Goal: Task Accomplishment & Management: Complete application form

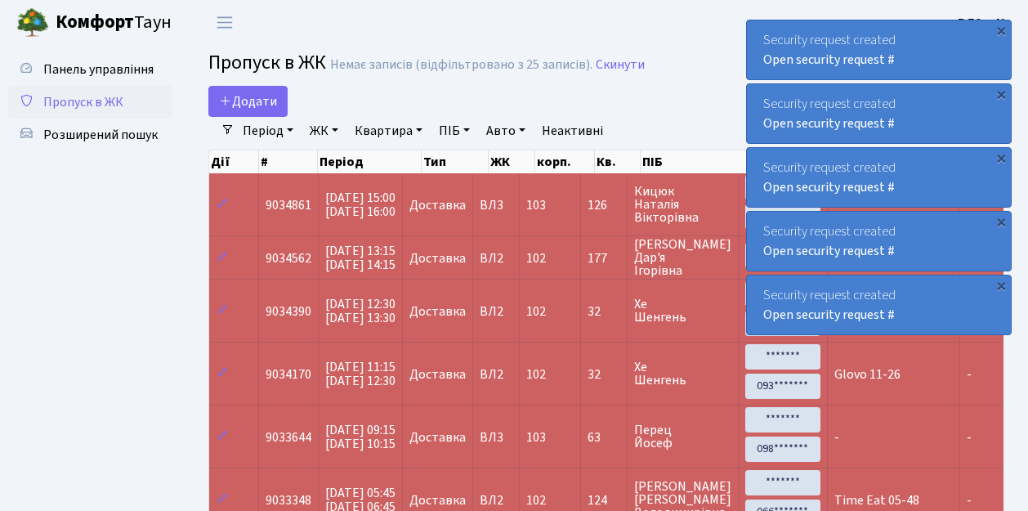
select select "25"
click at [278, 114] on link "Додати" at bounding box center [247, 101] width 79 height 31
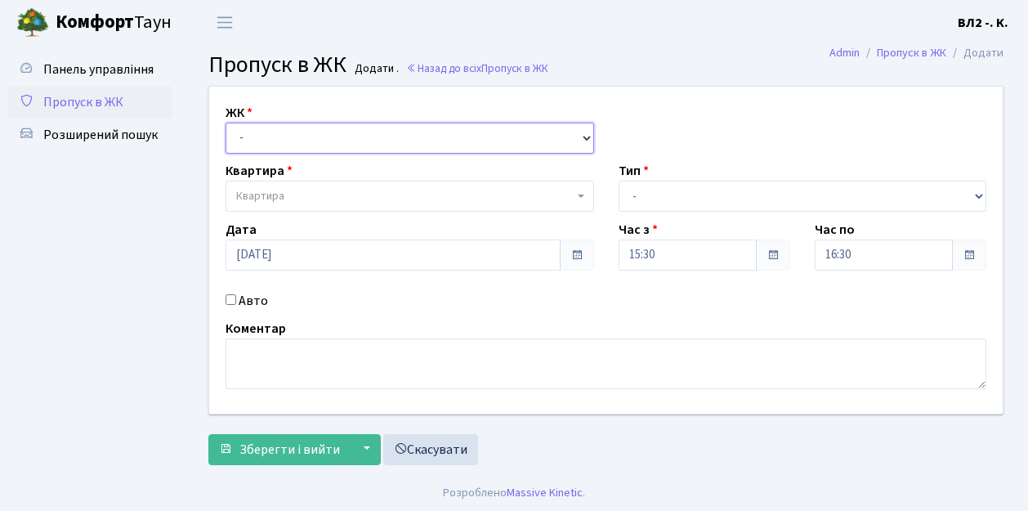
click at [578, 136] on select "- ВЛ1, Ужгородський пров., 4/1 ВЛ2, Голосіївський просп., 76 ВЛ3, пр.Голосіївсь…" at bounding box center [409, 138] width 368 height 31
select select "317"
click at [225, 123] on select "- ВЛ1, Ужгородський пров., 4/1 ВЛ2, Голосіївський просп., 76 ВЛ3, пр.Голосіївсь…" at bounding box center [409, 138] width 368 height 31
select select
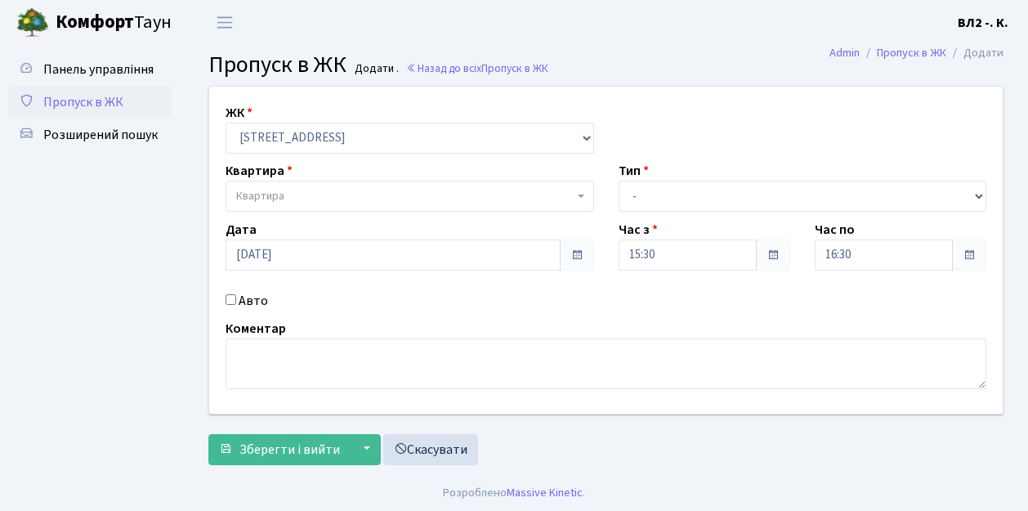
click at [576, 193] on span "Квартира" at bounding box center [409, 196] width 368 height 31
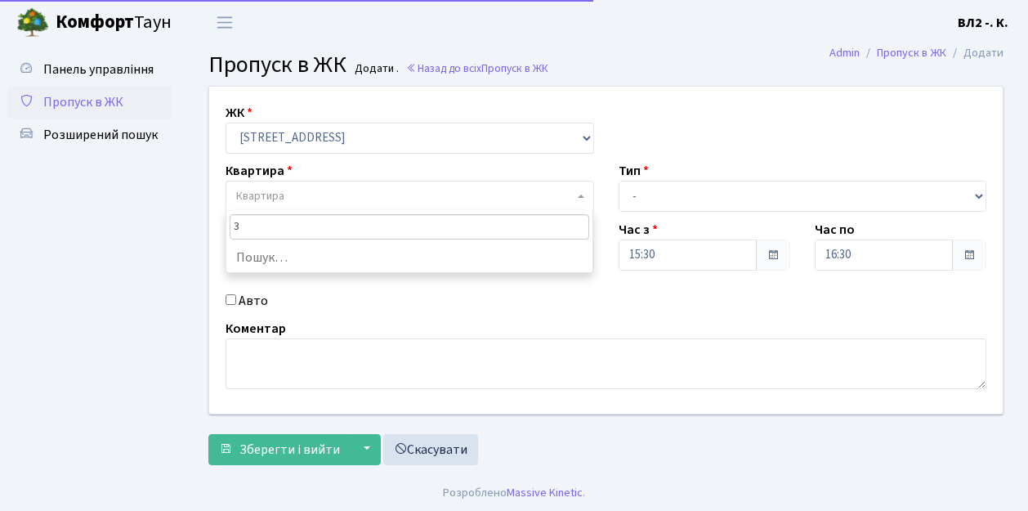
type input "31"
select select "38032"
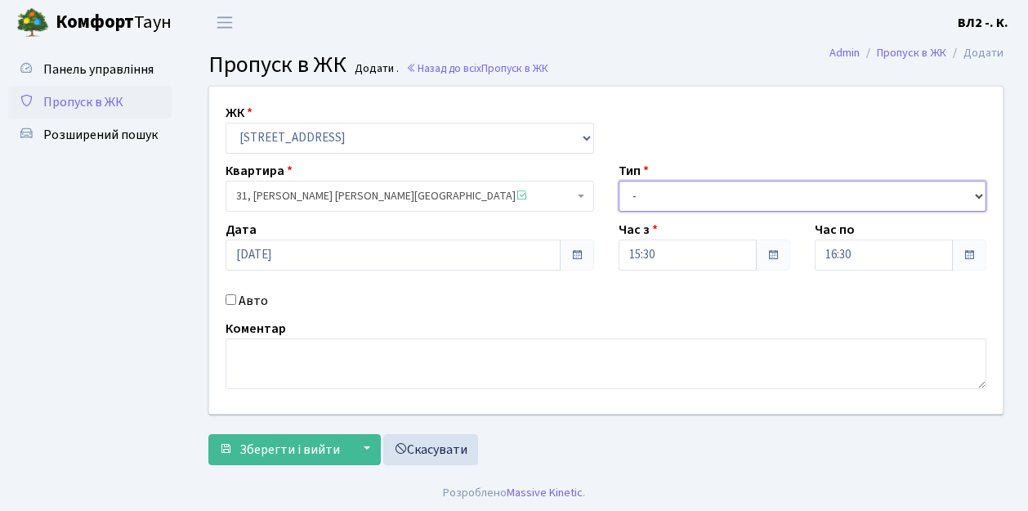
drag, startPoint x: 978, startPoint y: 198, endPoint x: 931, endPoint y: 179, distance: 50.2
click at [977, 197] on select "- Доставка Таксі Гості Сервіс" at bounding box center [802, 196] width 368 height 31
select select "1"
click at [618, 181] on select "- Доставка Таксі Гості Сервіс" at bounding box center [802, 196] width 368 height 31
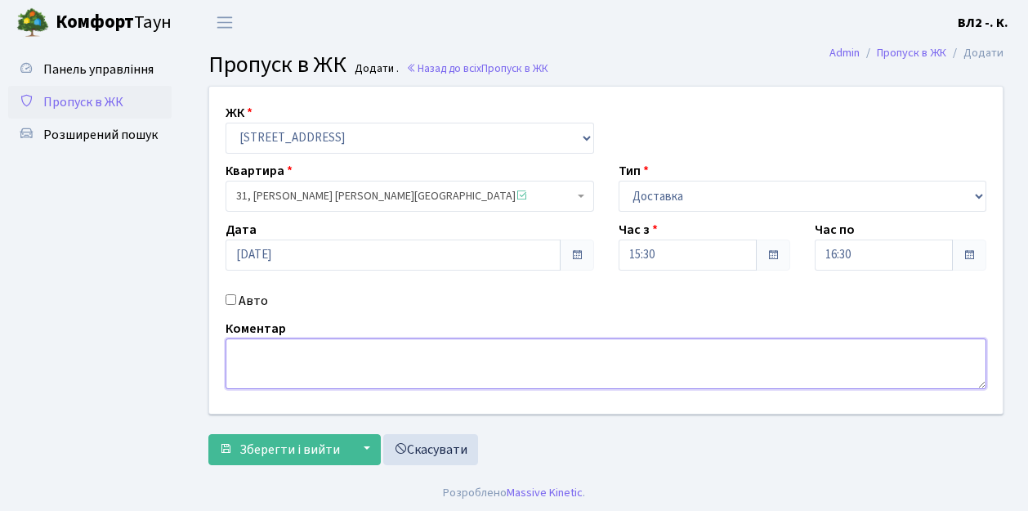
click at [250, 351] on textarea at bounding box center [605, 363] width 760 height 51
type textarea "Glovo 15-30"
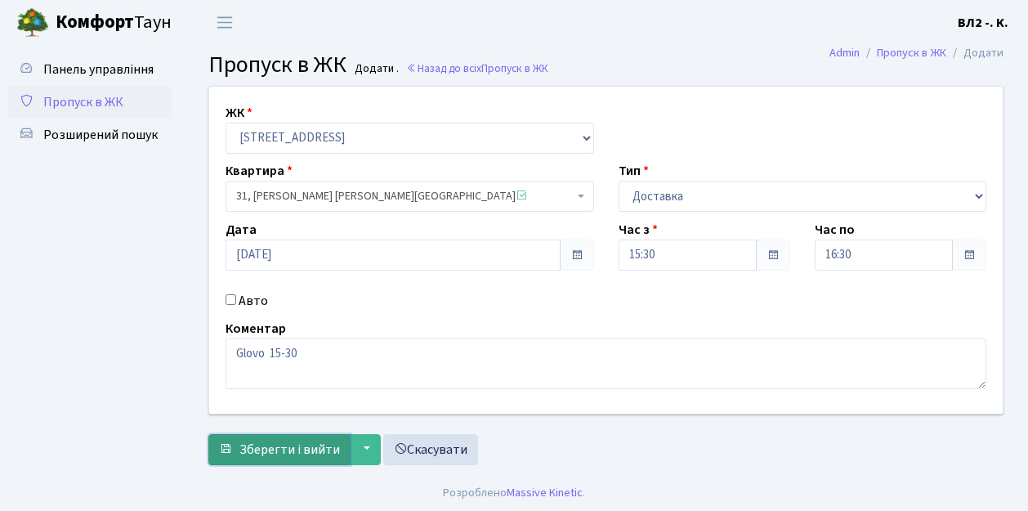
click at [256, 453] on span "Зберегти і вийти" at bounding box center [289, 449] width 100 height 18
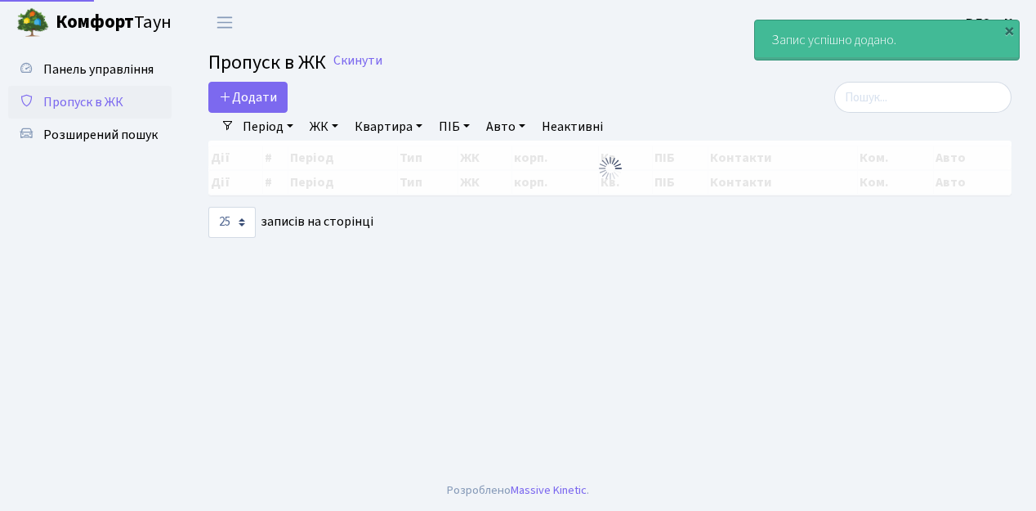
select select "25"
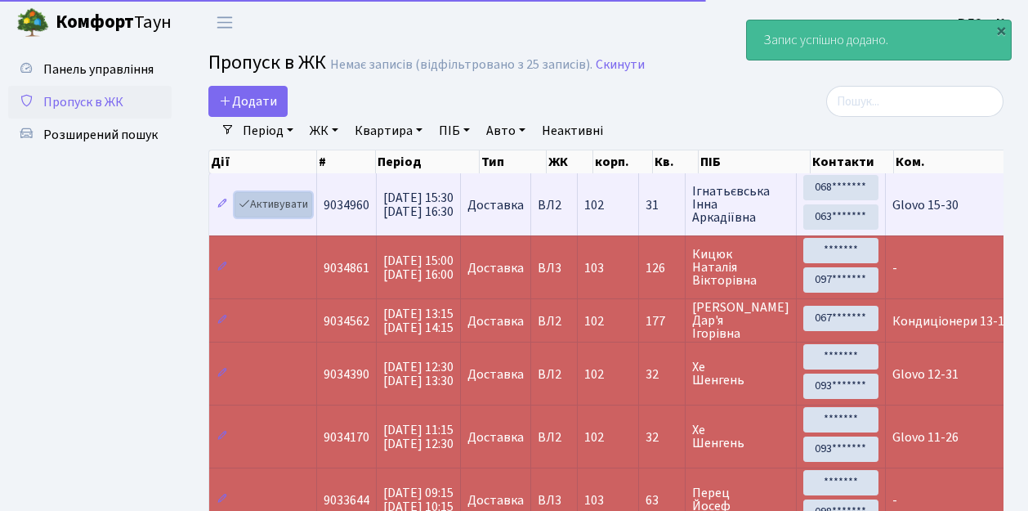
click at [305, 216] on link "Активувати" at bounding box center [273, 204] width 78 height 25
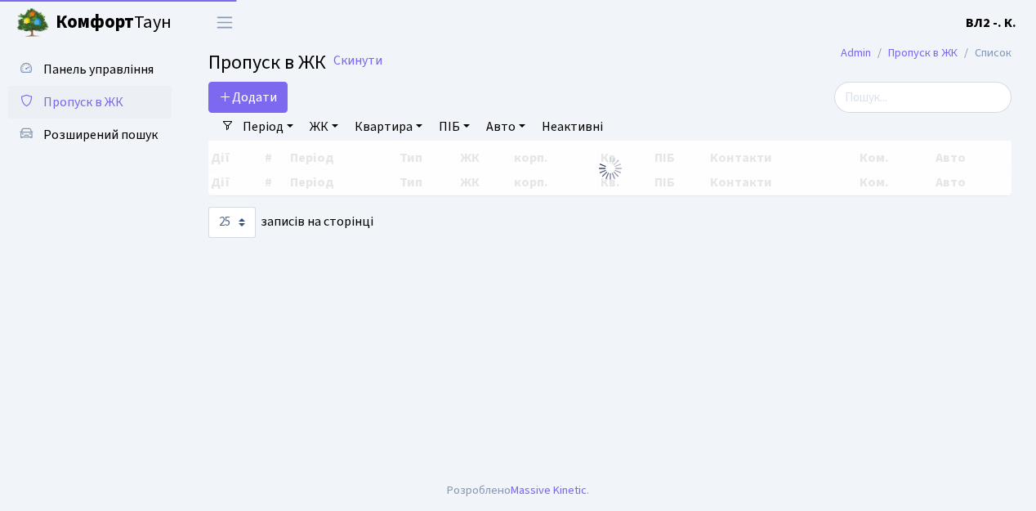
select select "25"
